Goal: Obtain resource: Download file/media

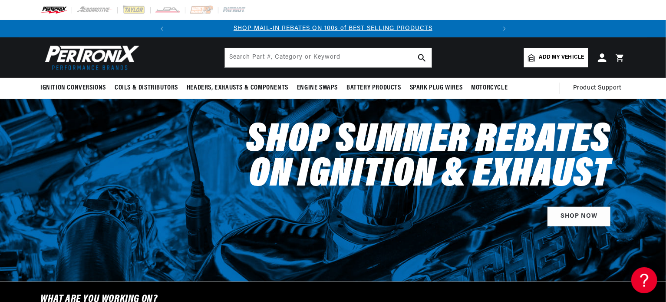
click at [547, 56] on span "Add my vehicle" at bounding box center [561, 57] width 45 height 8
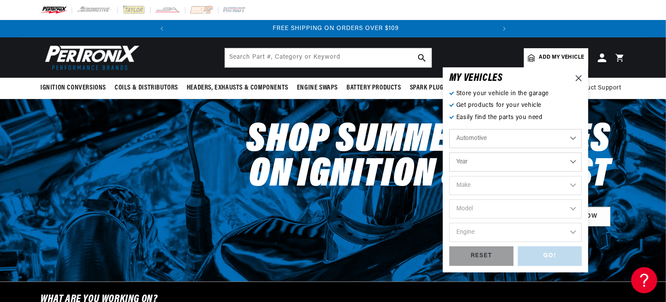
scroll to position [0, 324]
click at [570, 136] on select "Automotive Agricultural Industrial Marine Motorcycle" at bounding box center [516, 138] width 132 height 19
click at [450, 129] on select "Automotive Agricultural Industrial Marine Motorcycle" at bounding box center [516, 138] width 132 height 19
click at [474, 161] on select "Year 2022 2021 2020 2019 2018 2017 2016 2015 2014 2013 2012 2011 2010 2009 2008…" at bounding box center [516, 161] width 132 height 19
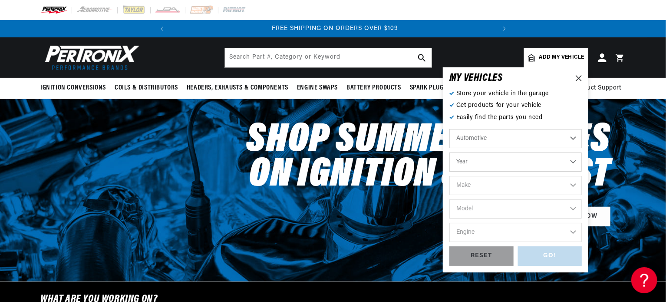
scroll to position [0, 324]
select select "1951"
click at [450, 152] on select "Year 2022 2021 2020 2019 2018 2017 2016 2015 2014 2013 2012 2011 2010 2009 2008…" at bounding box center [516, 161] width 132 height 19
select select "1951"
click at [572, 182] on select "Make Aston Martin Austin Buick Cadillac Chevrolet Chrysler Citroen Crosley Ford…" at bounding box center [516, 185] width 132 height 19
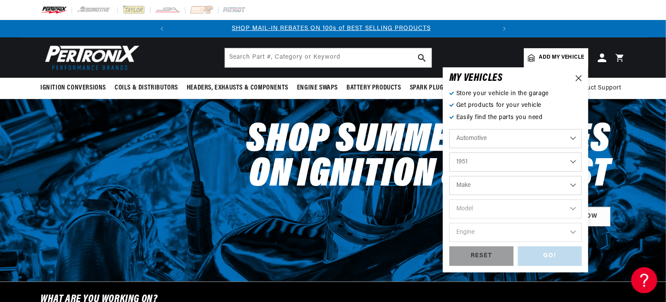
scroll to position [0, 0]
select select "Mercury"
click at [450, 176] on select "Make Aston Martin Austin Buick Cadillac Chevrolet Chrysler Citroen Crosley Ford…" at bounding box center [516, 185] width 132 height 19
select select "Mercury"
click at [573, 208] on select "Model Mercury" at bounding box center [516, 208] width 132 height 19
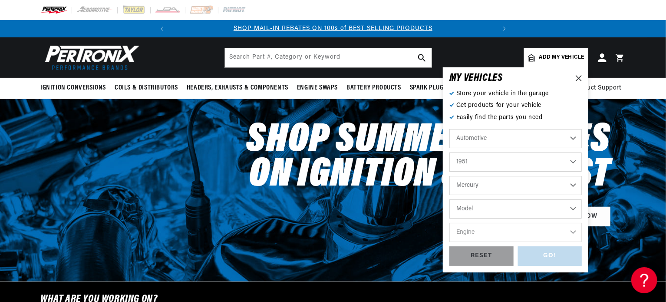
select select "Mercury"
click at [450, 199] on select "Model Mercury" at bounding box center [516, 208] width 132 height 19
select select "Mercury"
click at [577, 230] on select "Engine 4.2L" at bounding box center [516, 232] width 132 height 19
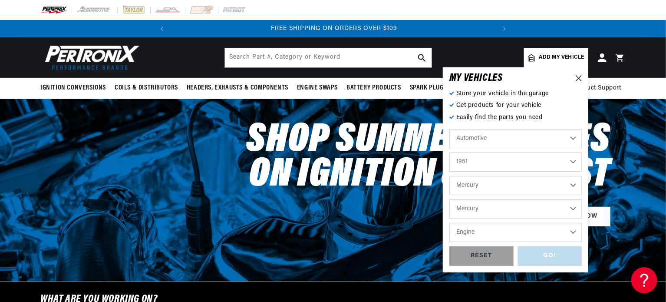
select select "4.2L"
click at [450, 223] on select "Engine 4.2L" at bounding box center [516, 232] width 132 height 19
select select "4.2L"
click at [537, 255] on div "GO!" at bounding box center [550, 256] width 64 height 20
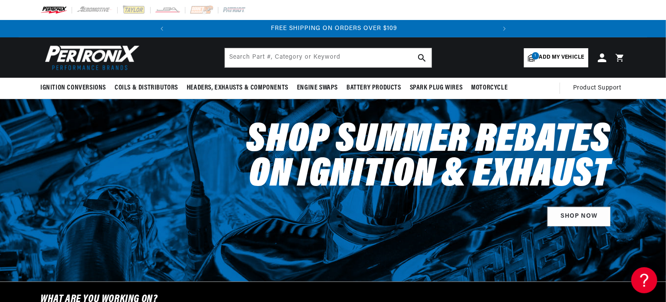
select select "1951"
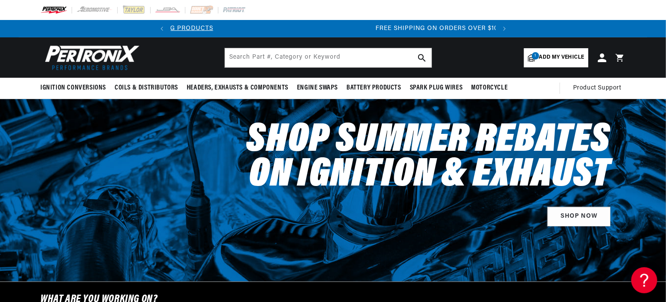
select select "Mercury"
select select "4.2L"
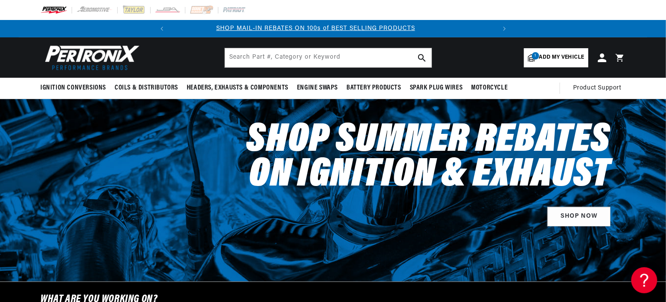
scroll to position [0, 3]
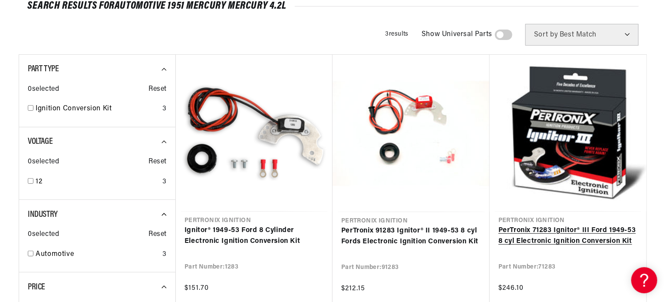
scroll to position [109, 0]
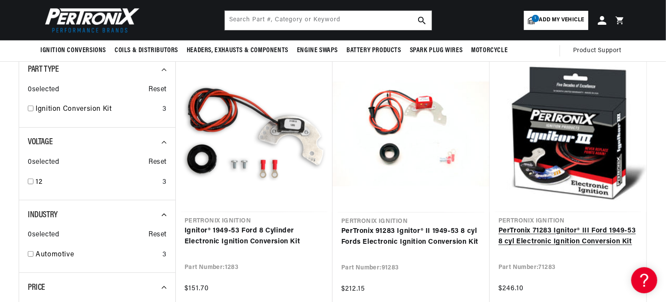
click at [566, 234] on link "PerTronix 71283 Ignitor® III Ford 1949-53 8 cyl Electronic Ignition Conversion …" at bounding box center [568, 236] width 139 height 22
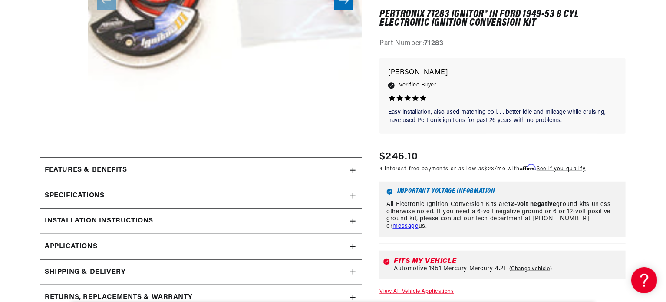
click at [351, 169] on icon at bounding box center [353, 170] width 5 height 5
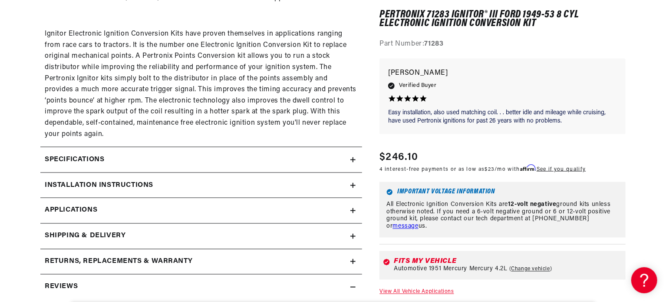
scroll to position [0, 324]
click at [355, 183] on icon at bounding box center [353, 185] width 5 height 5
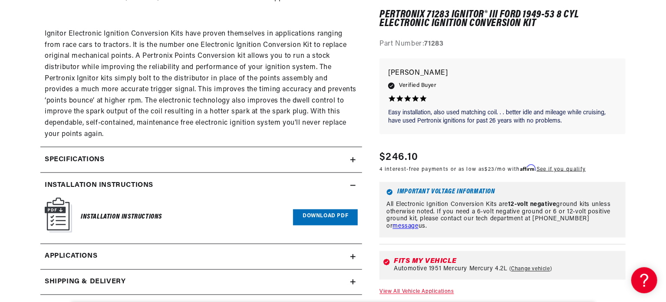
scroll to position [0, 0]
click at [354, 181] on summary "Installation instructions" at bounding box center [201, 185] width 322 height 25
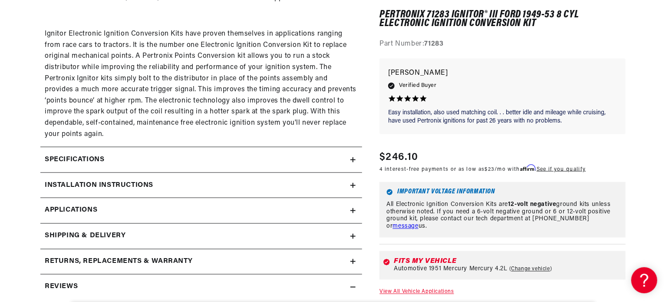
click at [351, 208] on icon at bounding box center [353, 210] width 5 height 5
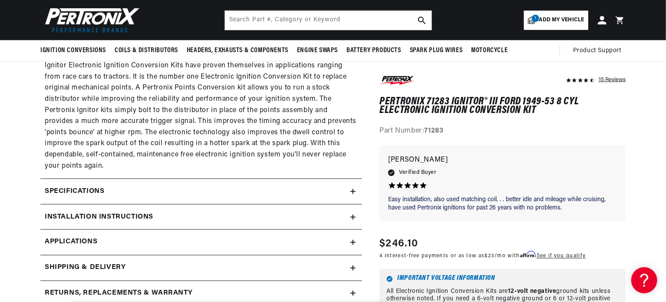
scroll to position [0, 324]
click at [353, 217] on icon at bounding box center [353, 217] width 5 height 0
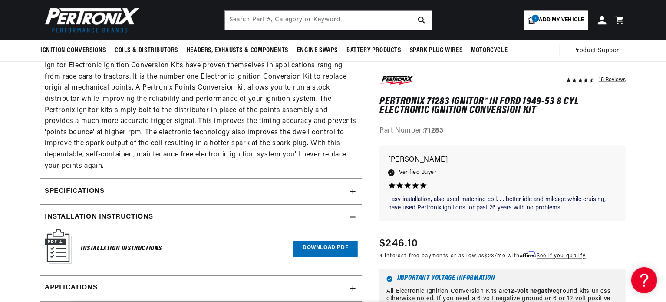
click at [59, 251] on img at bounding box center [58, 246] width 27 height 35
click at [307, 251] on link "Download PDF" at bounding box center [325, 249] width 65 height 16
